Goal: Task Accomplishment & Management: Manage account settings

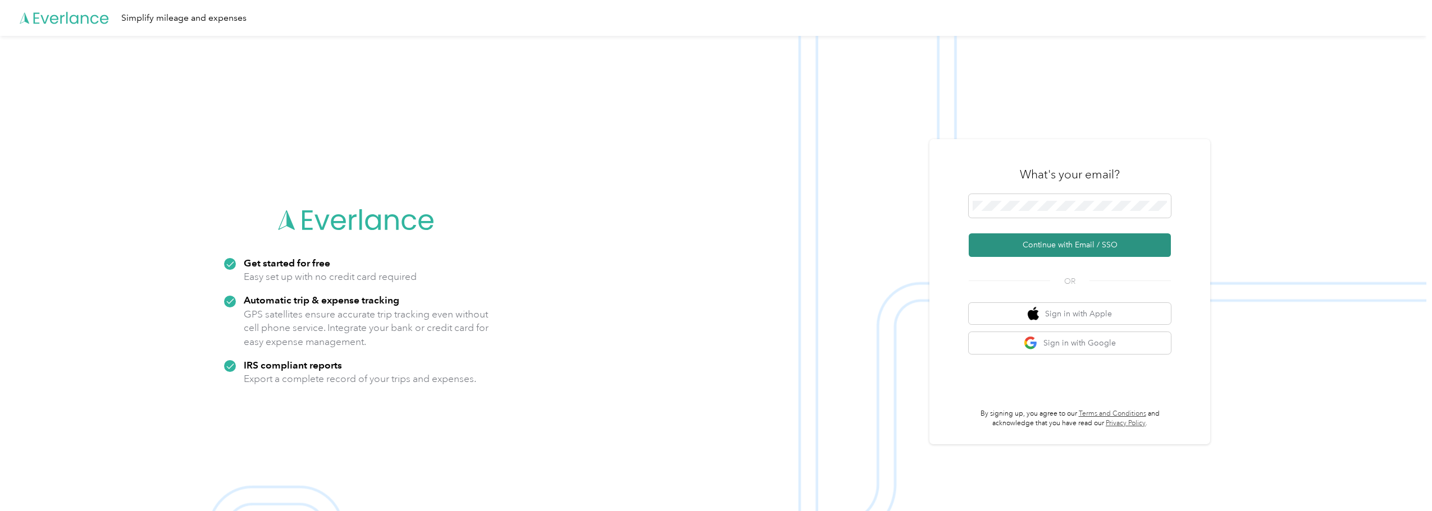
drag, startPoint x: 1095, startPoint y: 230, endPoint x: 1107, endPoint y: 243, distance: 17.9
click at [1098, 234] on form "Continue with Email / SSO" at bounding box center [1069, 225] width 202 height 63
click at [1107, 243] on button "Continue with Email / SSO" at bounding box center [1069, 246] width 202 height 24
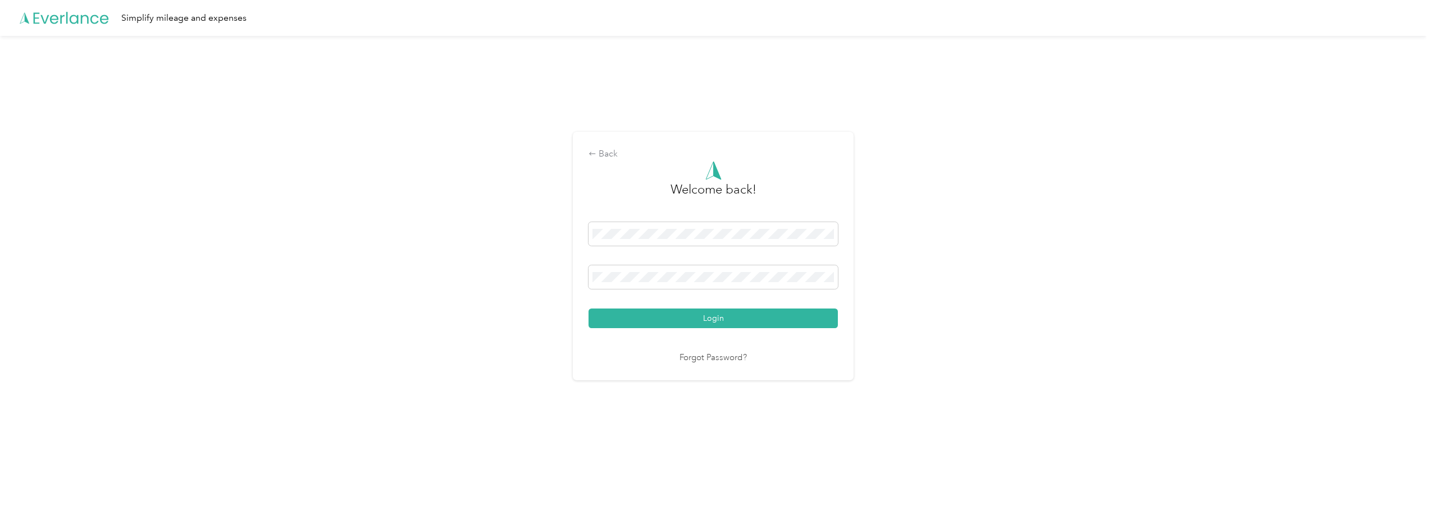
click at [726, 323] on button "Login" at bounding box center [712, 319] width 249 height 20
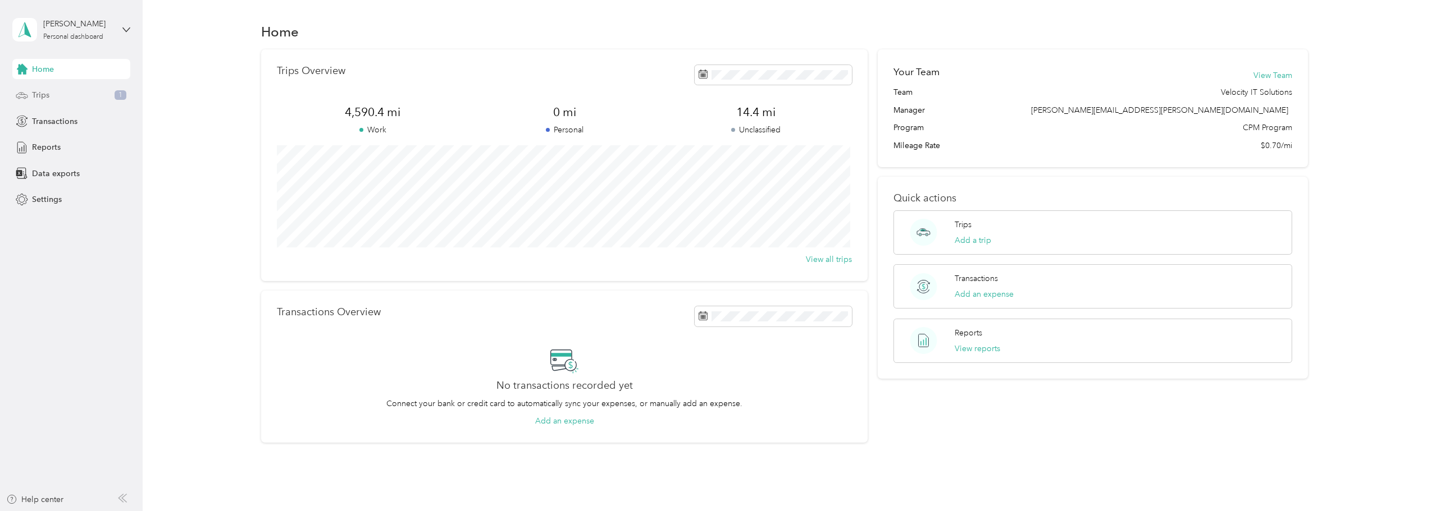
click at [93, 101] on div "Trips 1" at bounding box center [71, 95] width 118 height 20
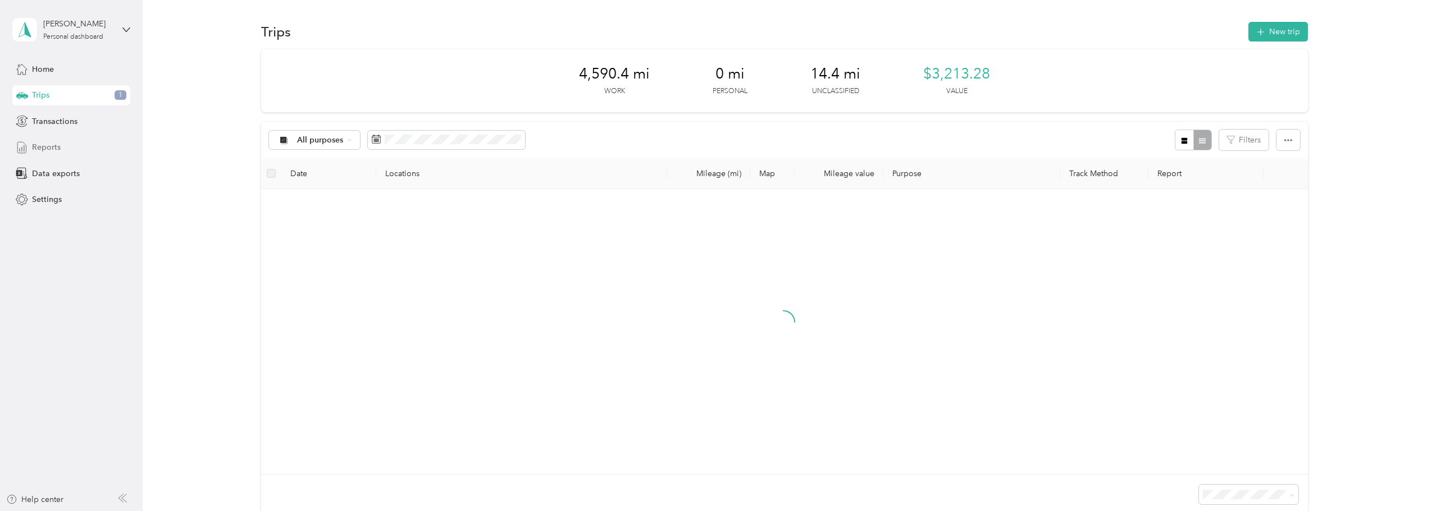
click at [58, 148] on span "Reports" at bounding box center [46, 147] width 29 height 12
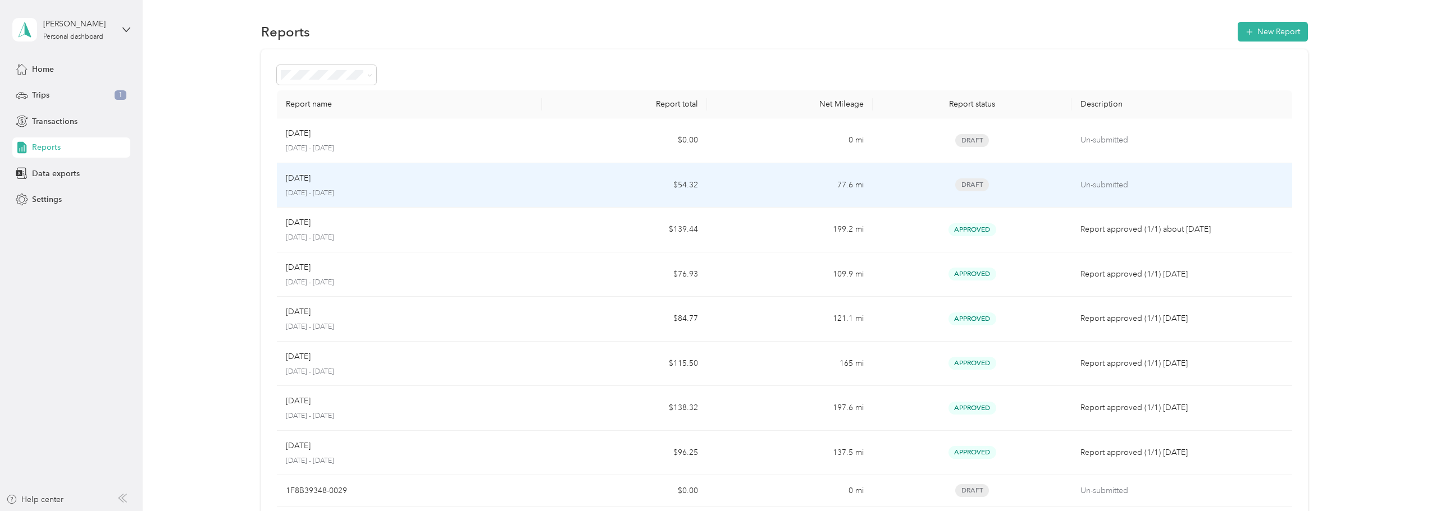
click at [459, 187] on div "Aug [DATE] - [DATE]" at bounding box center [409, 185] width 247 height 26
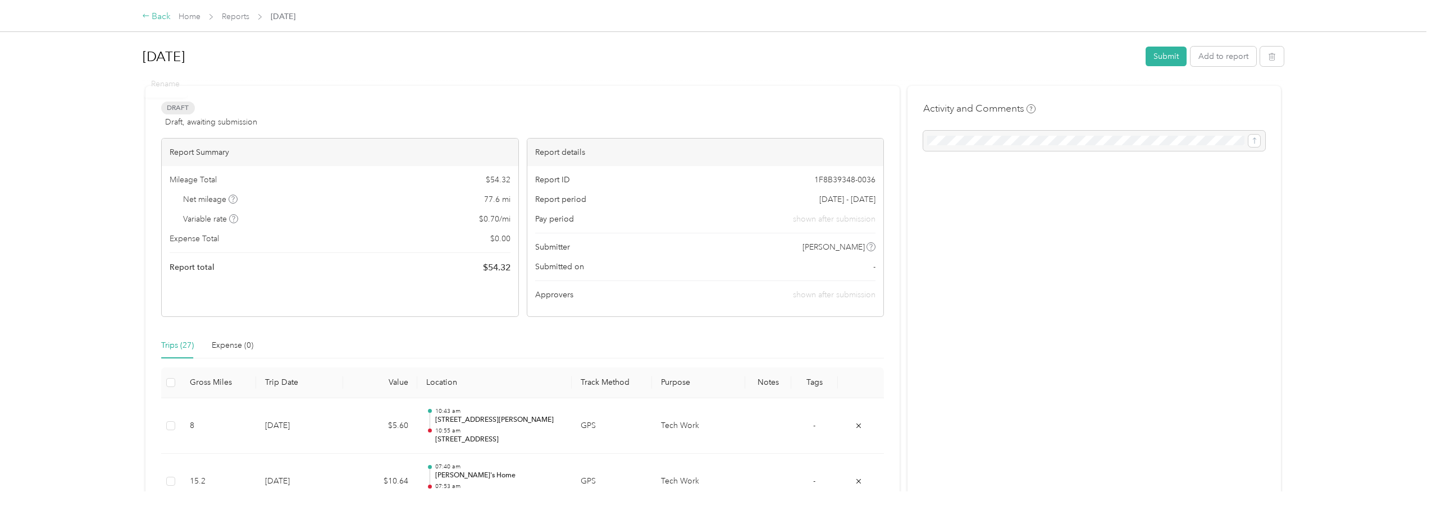
click at [152, 19] on div "Back" at bounding box center [156, 16] width 29 height 13
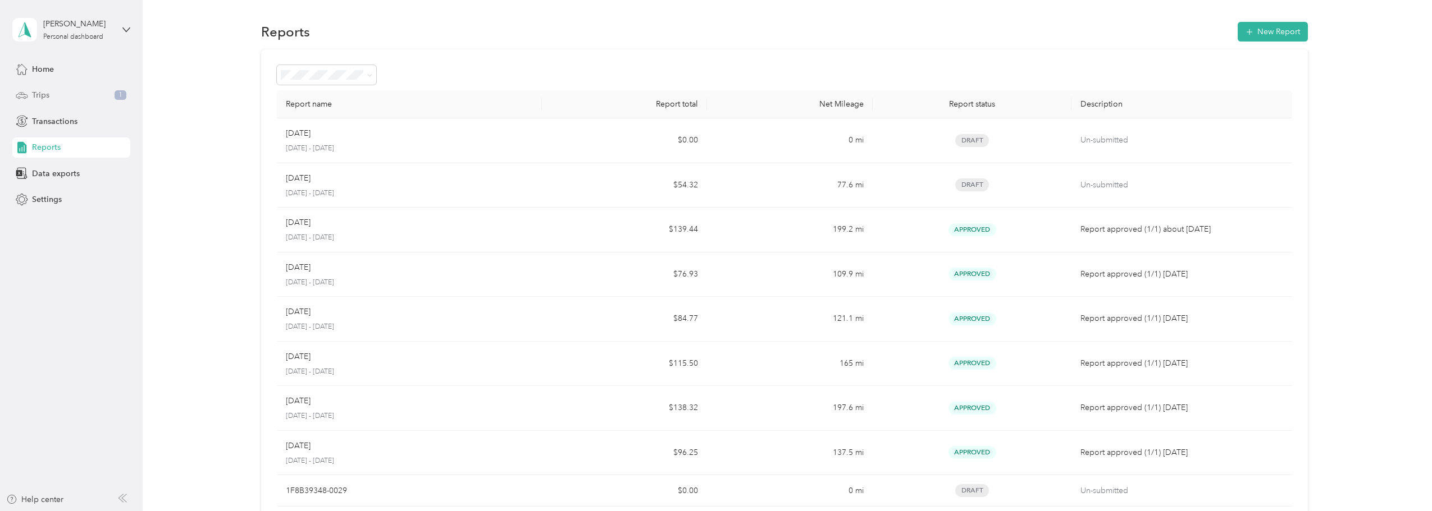
click at [58, 102] on div "Trips 1" at bounding box center [71, 95] width 118 height 20
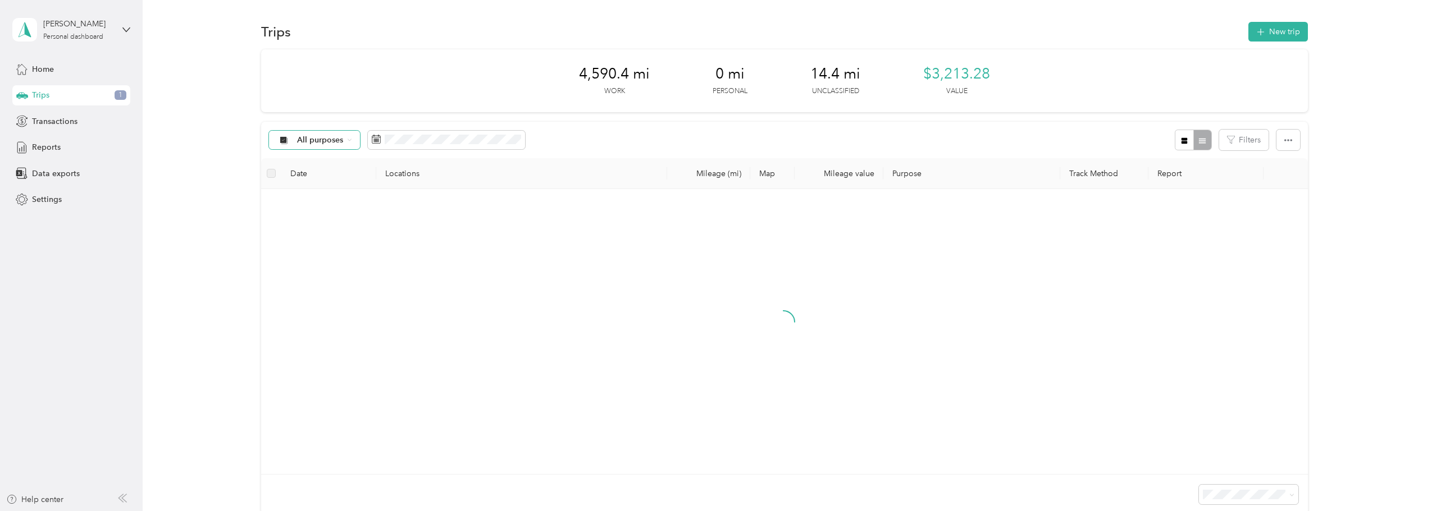
click at [339, 147] on div "All purposes" at bounding box center [314, 140] width 91 height 19
click at [338, 144] on span "All purposes" at bounding box center [320, 140] width 47 height 8
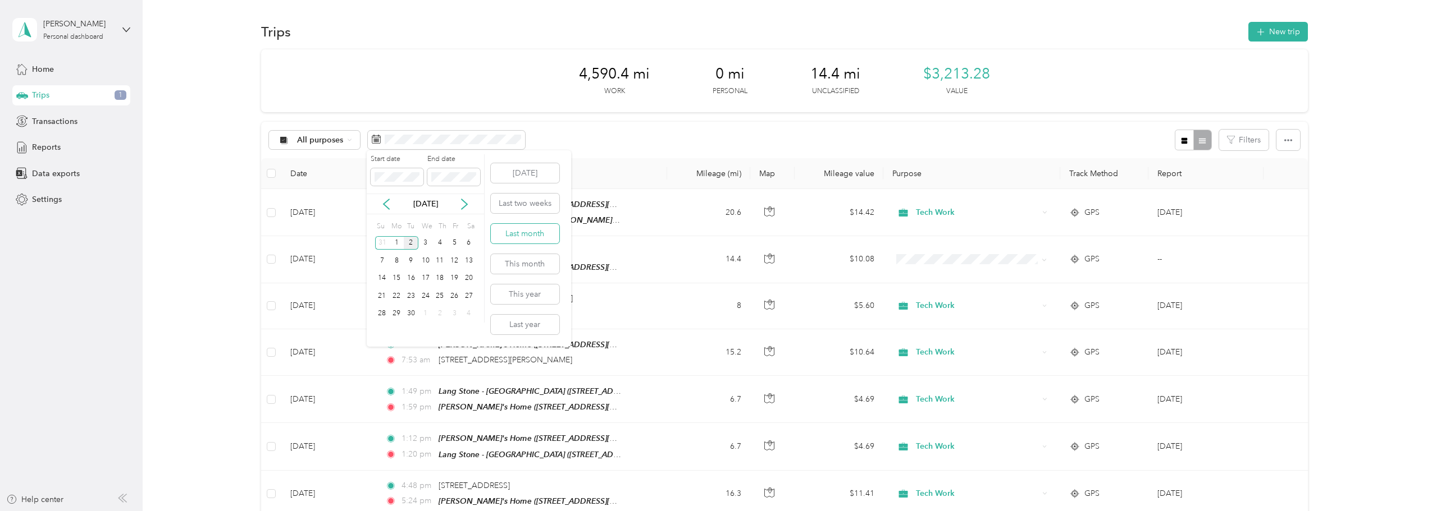
click at [524, 237] on button "Last month" at bounding box center [525, 234] width 68 height 20
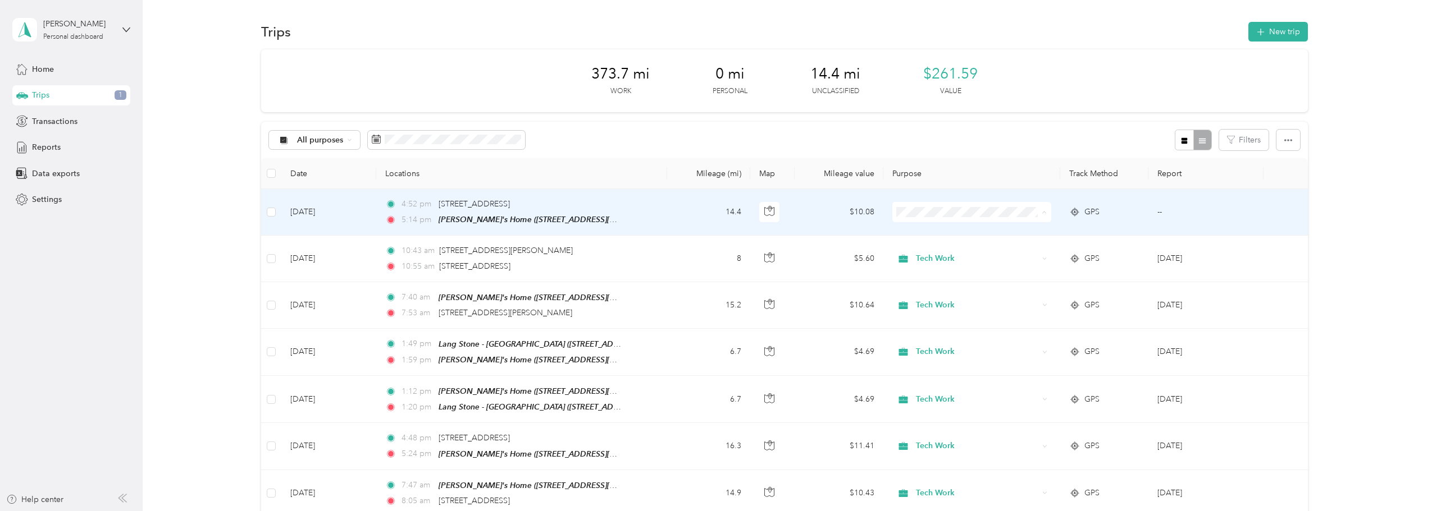
click at [952, 240] on ol "Tech Work Personal" at bounding box center [969, 242] width 158 height 39
click at [942, 232] on span "Tech Work" at bounding box center [979, 233] width 123 height 12
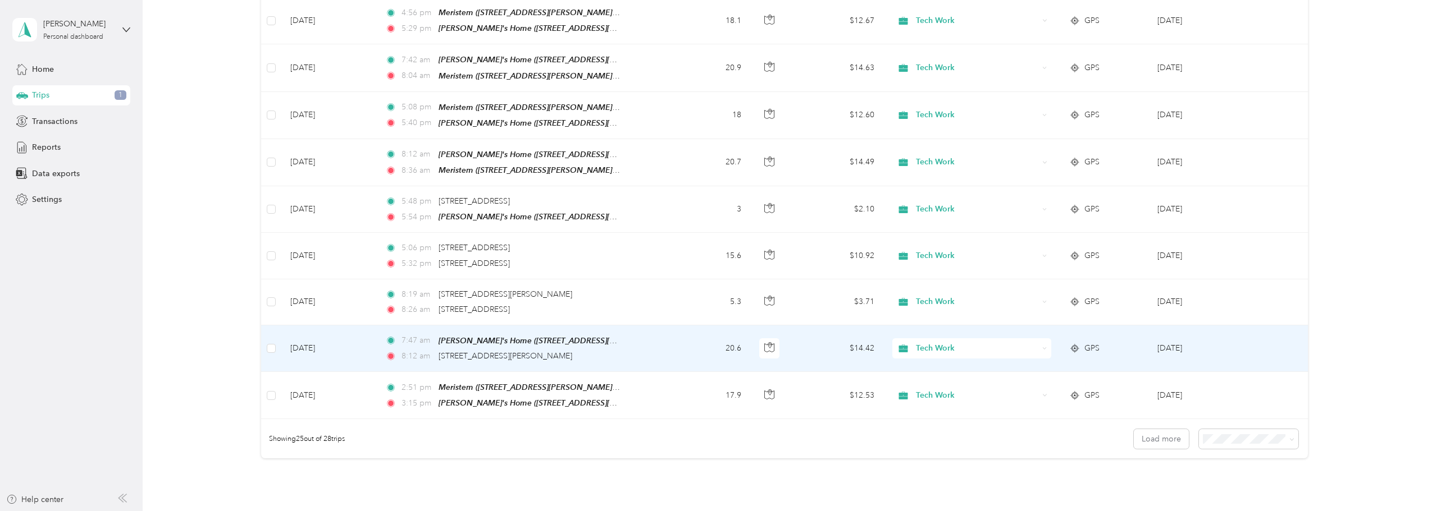
scroll to position [1027, 0]
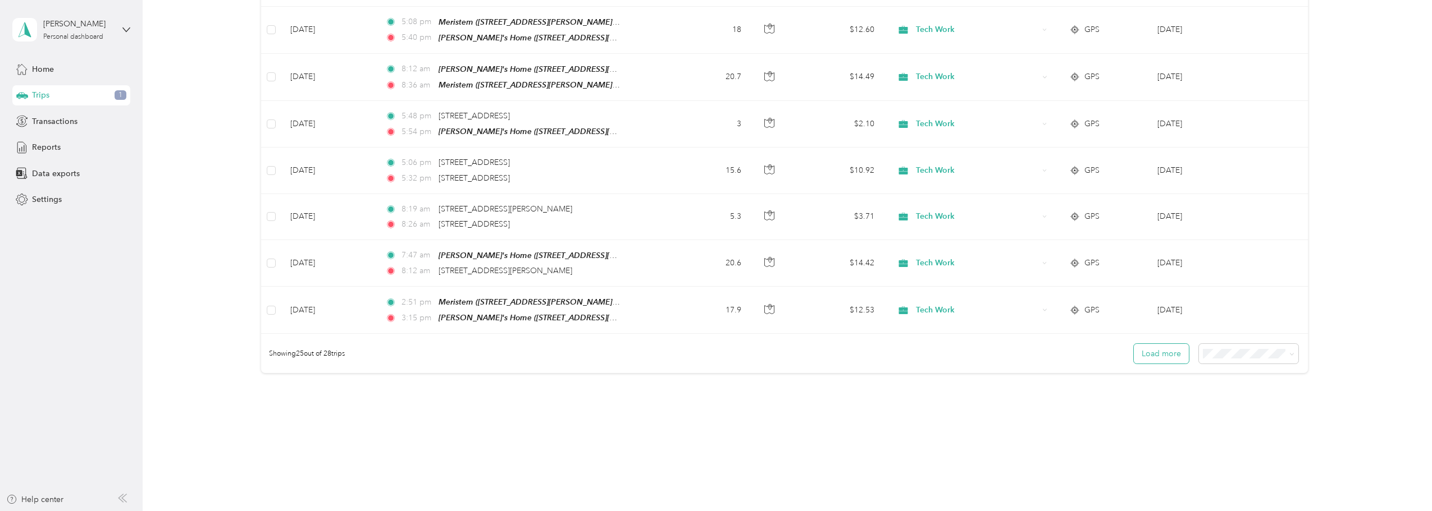
click at [1166, 344] on button "Load more" at bounding box center [1161, 354] width 55 height 20
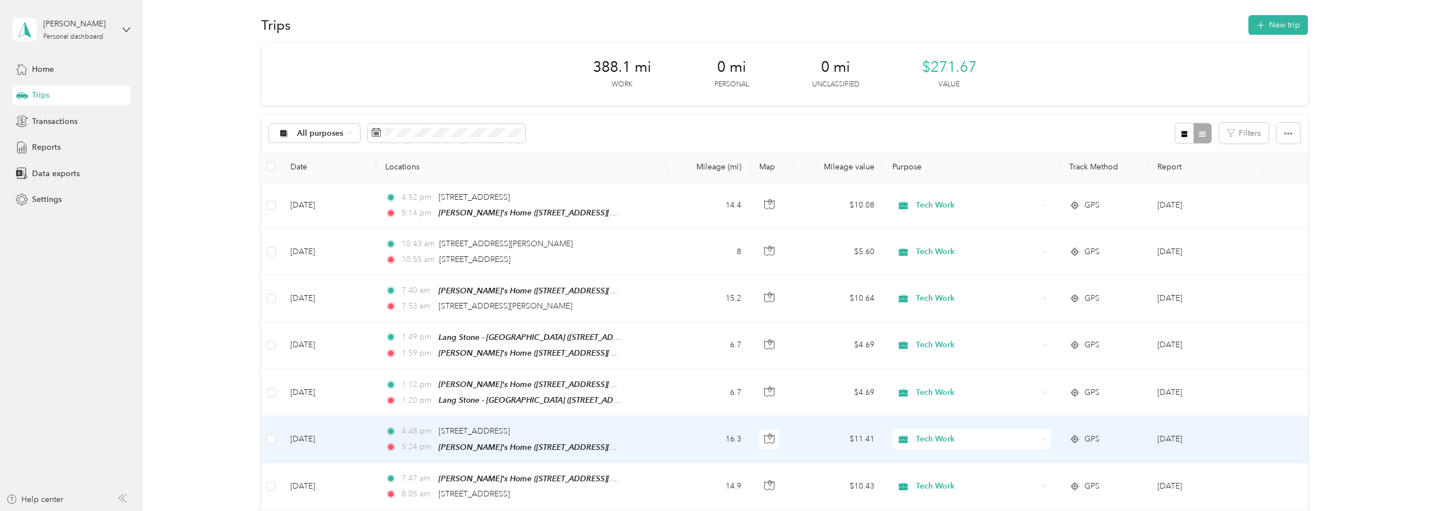
scroll to position [0, 0]
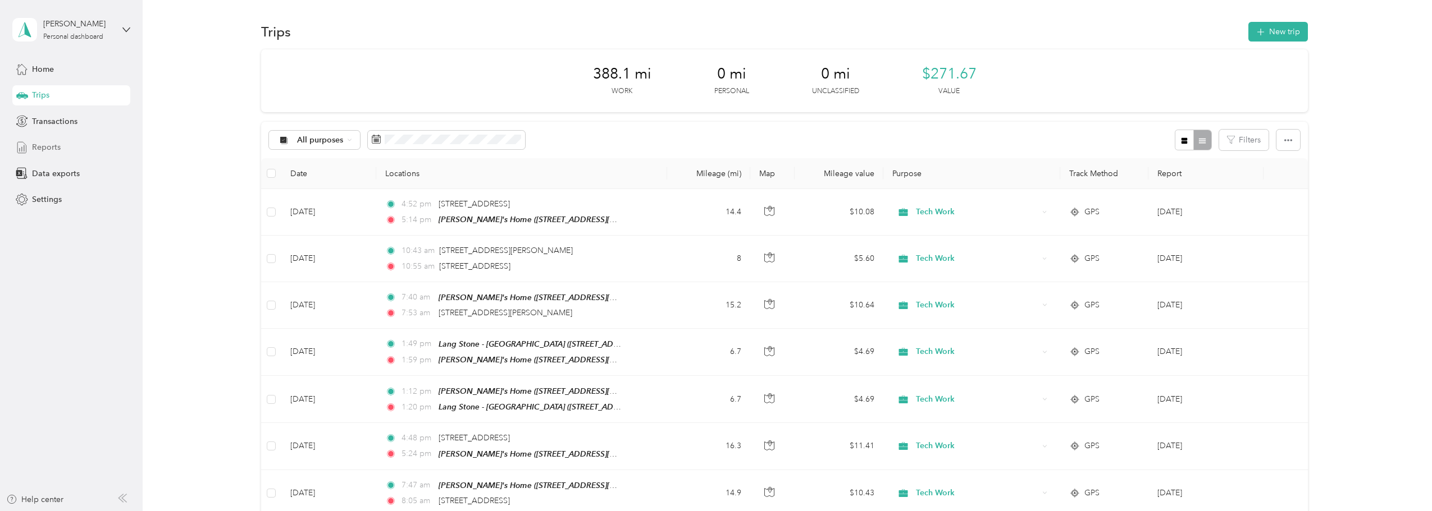
click at [48, 145] on span "Reports" at bounding box center [46, 147] width 29 height 12
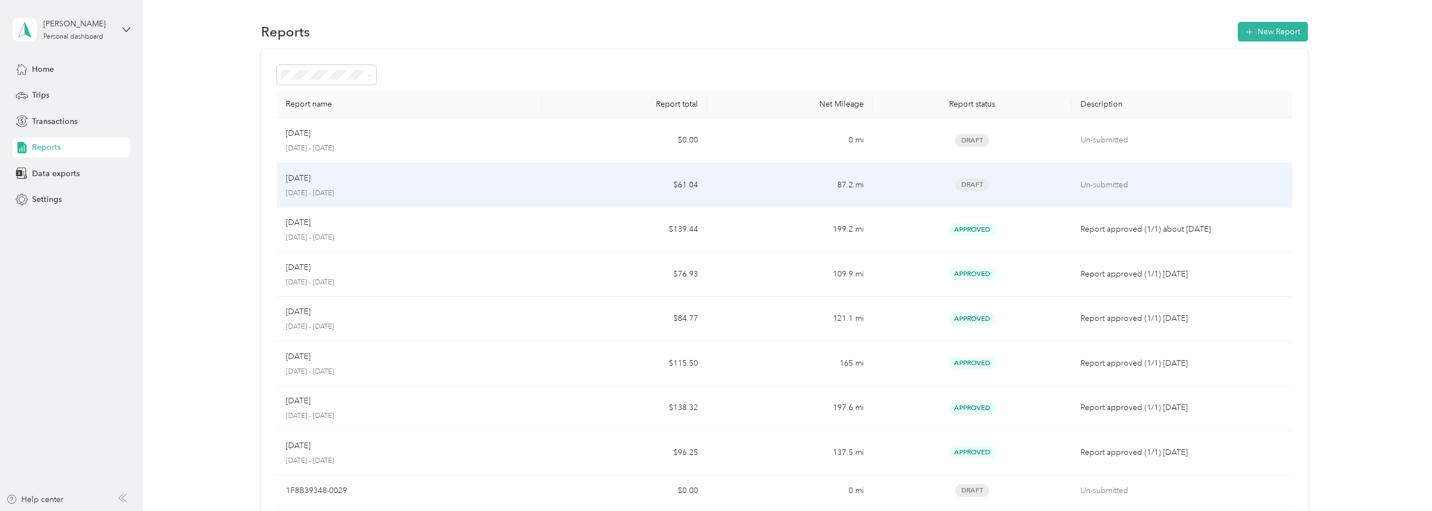
click at [776, 190] on td "87.2 mi" at bounding box center [790, 185] width 166 height 45
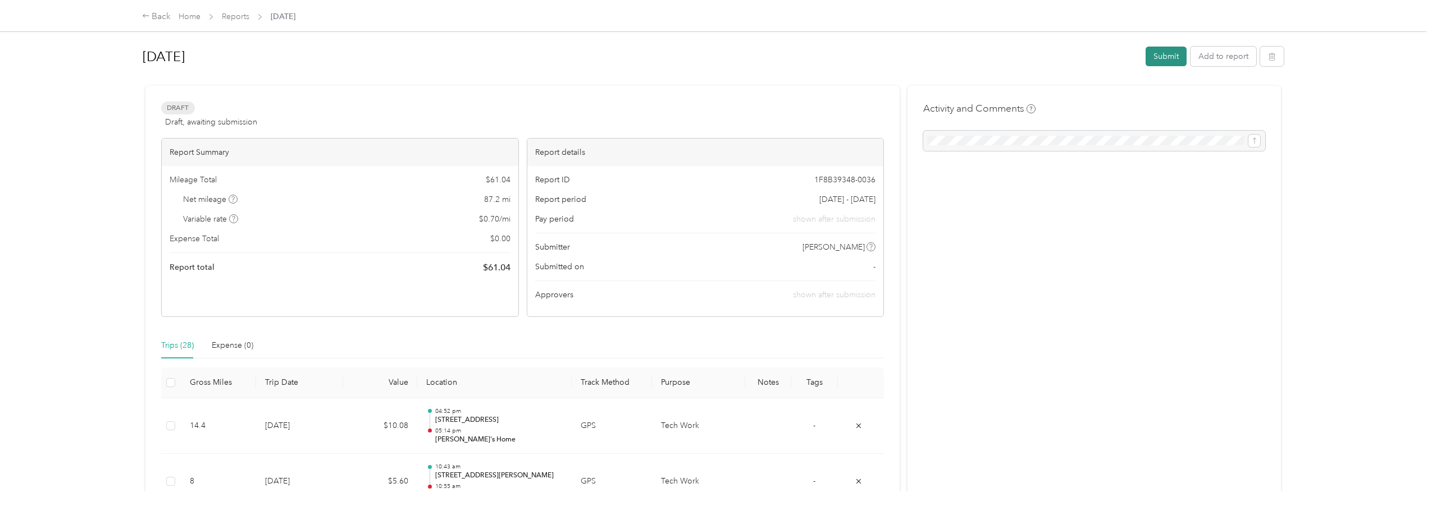
click at [1157, 58] on button "Submit" at bounding box center [1165, 57] width 41 height 20
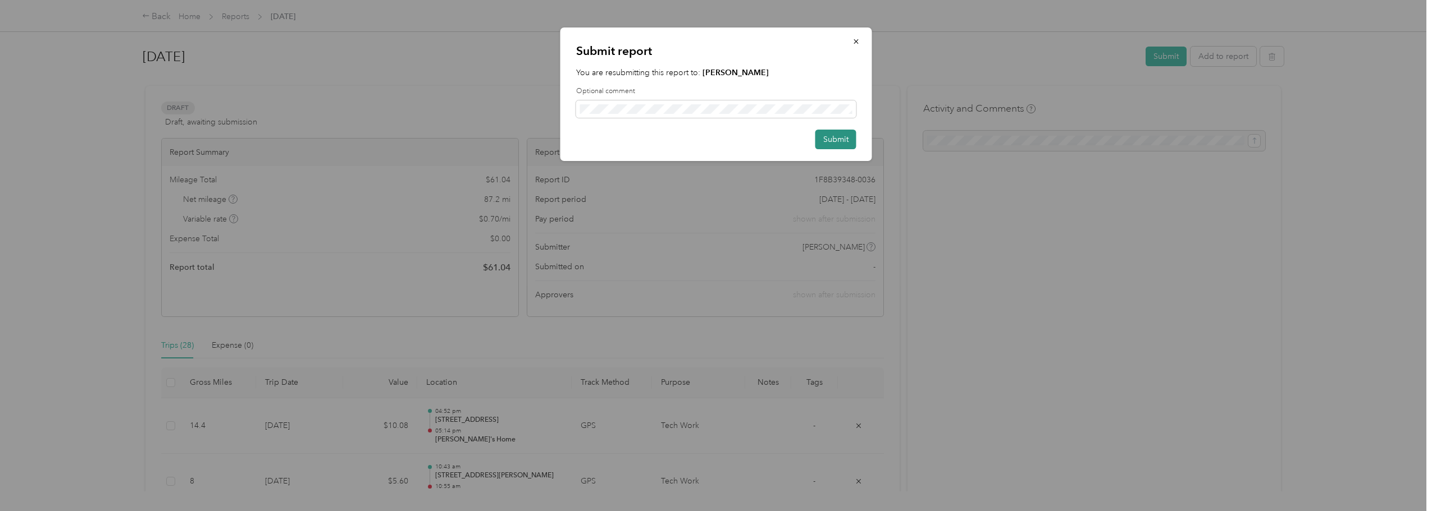
click at [836, 135] on button "Submit" at bounding box center [835, 140] width 41 height 20
